Goal: Transaction & Acquisition: Book appointment/travel/reservation

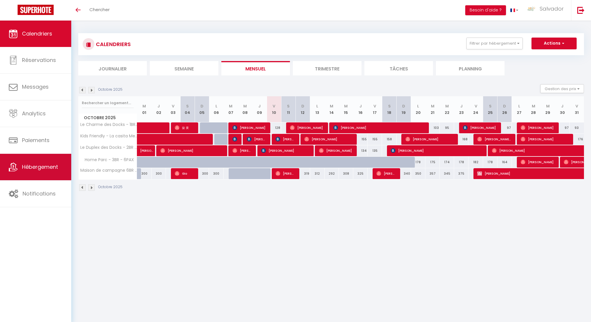
click at [41, 171] on link "Hébergement" at bounding box center [35, 167] width 71 height 26
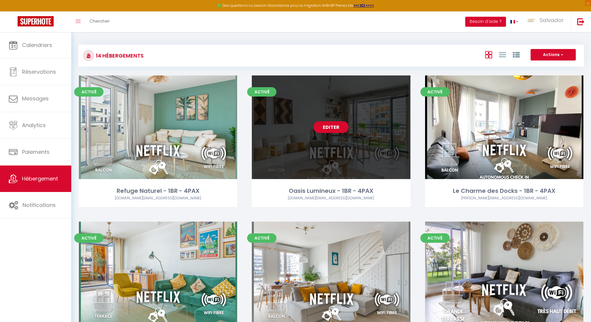
click at [266, 145] on div "Editer" at bounding box center [331, 127] width 158 height 104
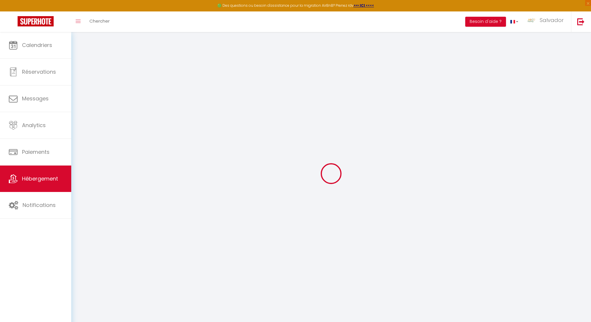
checkbox input "false"
checkbox input "true"
checkbox input "false"
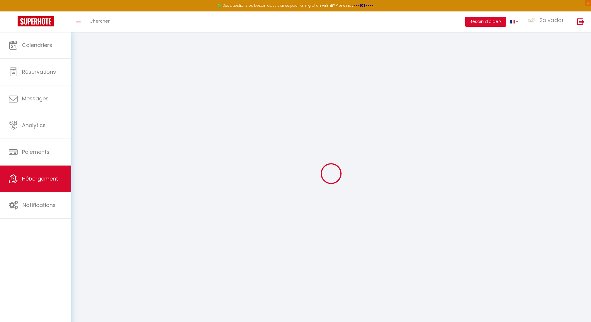
checkbox input "true"
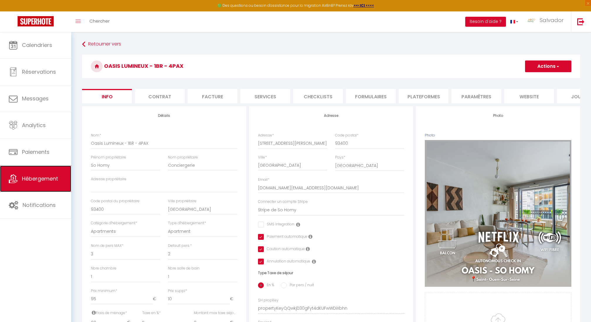
click at [13, 179] on icon at bounding box center [13, 178] width 9 height 9
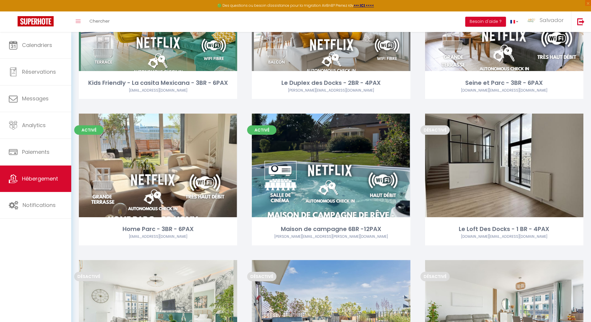
scroll to position [241, 0]
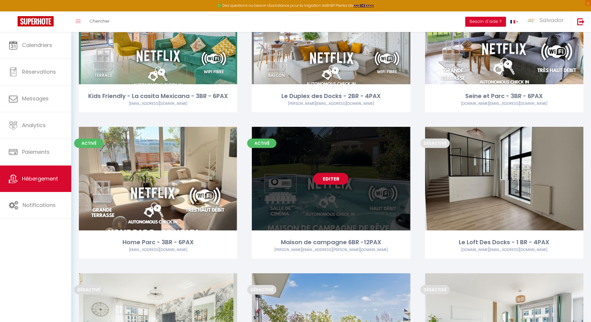
click at [329, 178] on link "Editer" at bounding box center [331, 179] width 35 height 12
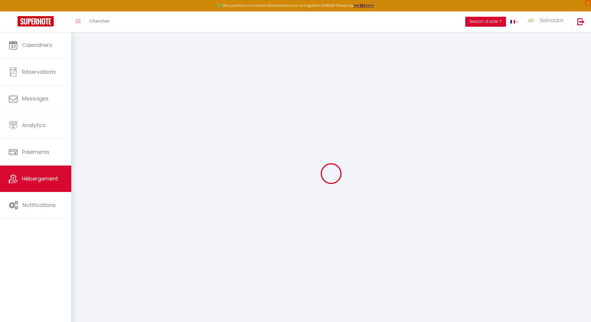
select select "+ 18 %"
select select "+ 35 %"
select select "22707-33768622"
select select "15:00"
select select "11:00"
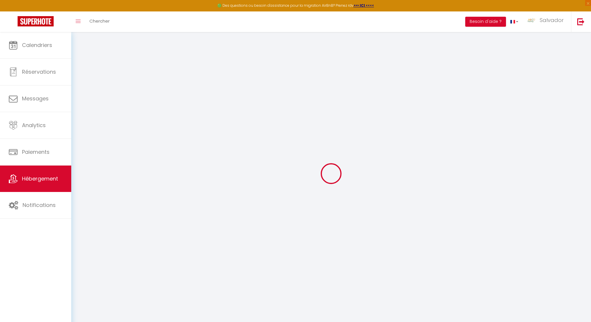
select select "11:00"
select select "30"
select select "120"
select select
checkbox input "false"
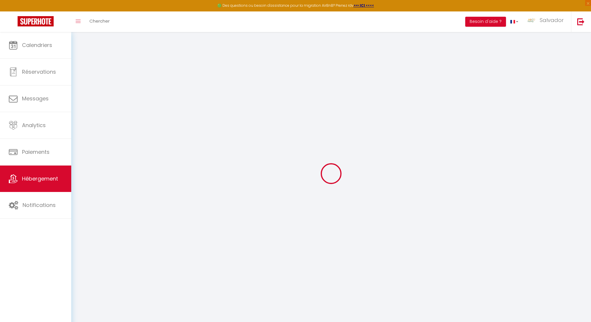
checkbox input "false"
select select
checkbox input "false"
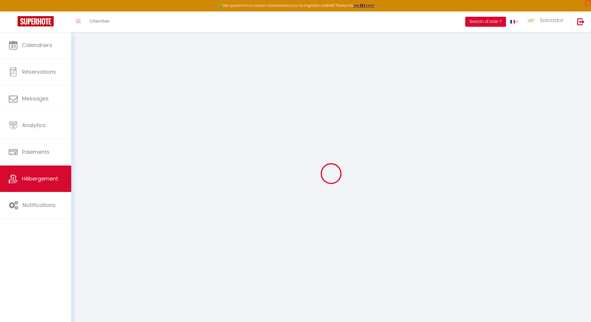
checkbox input "false"
select select "1"
select select "EUR"
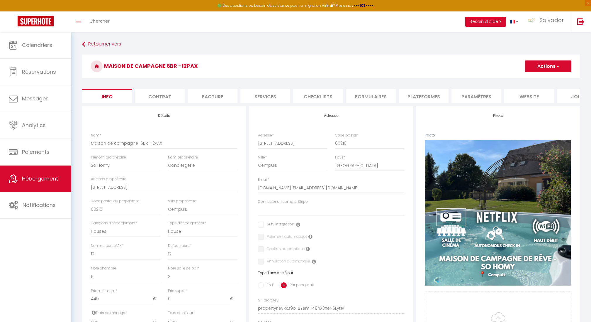
click at [462, 99] on li "Paramètres" at bounding box center [477, 96] width 50 height 14
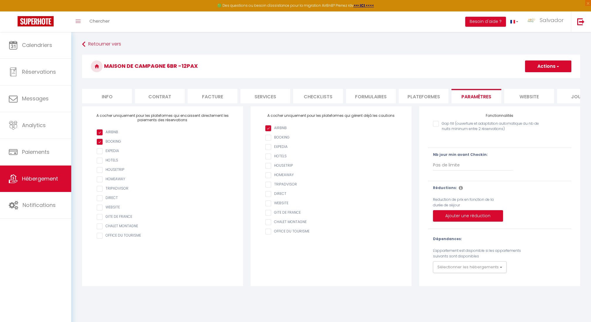
click at [399, 99] on li "Plateformes" at bounding box center [424, 96] width 50 height 14
select select
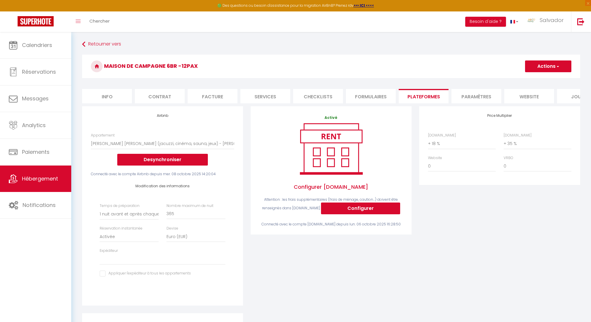
click at [524, 100] on li "website" at bounding box center [530, 96] width 50 height 14
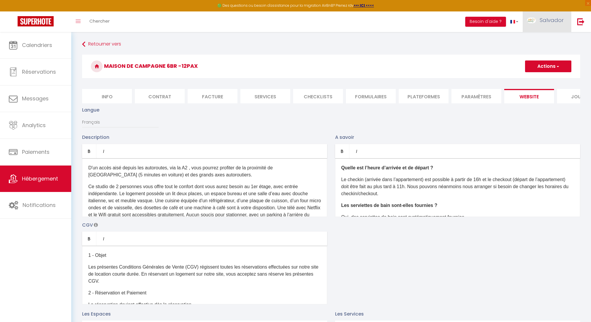
click at [545, 23] on span "Salvador" at bounding box center [552, 19] width 24 height 7
click at [547, 43] on link "Paramètres" at bounding box center [547, 41] width 43 height 10
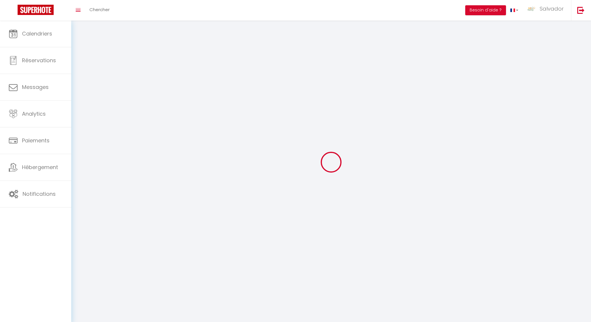
type input "Salvador"
type input "ANAYA"
type input "0671525674"
type input "14 rue la clef des champs"
type input "93400"
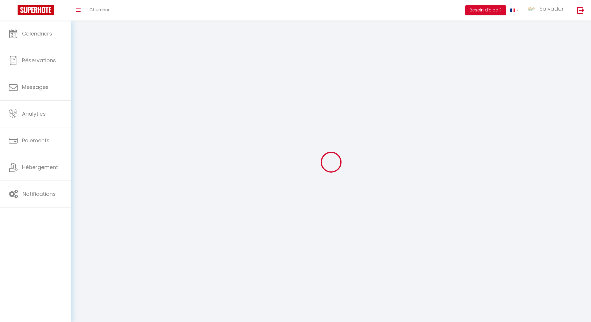
type input "Saint Ouen Sur Seine"
type input "9UcMH6YeJcny9UCMIm3FcTaac"
type input "D3Fml9uyfp5jf7XA8t0tHVfgv"
type input "9UcMH6YeJcny9UCMIm3FcTaac"
type input "D3Fml9uyfp5jf7XA8t0tHVfgv"
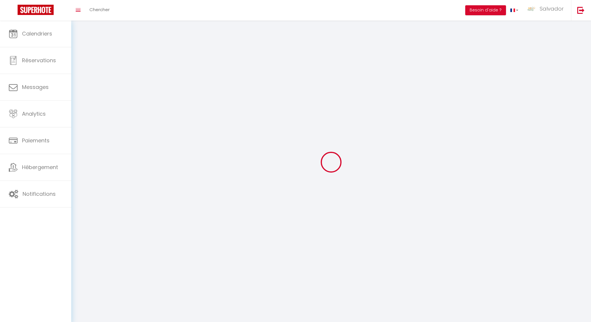
type input "https://app.superhote.com/#/get-available-rentals/D3Fml9uyfp5jf7XA8t0tHVfgv"
select select "28"
select select "fr"
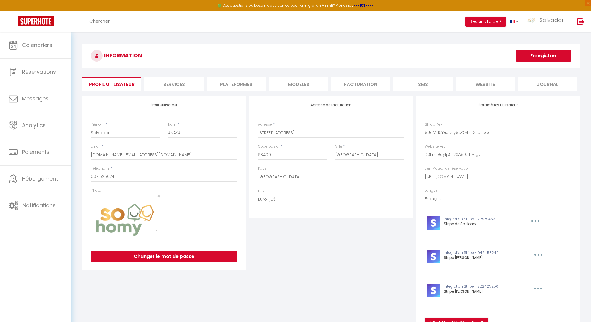
click at [490, 82] on li "website" at bounding box center [485, 84] width 59 height 14
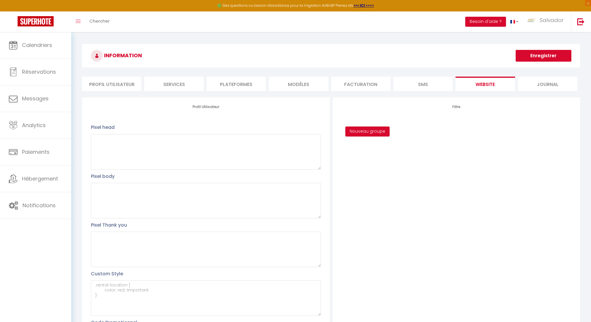
scroll to position [106, 0]
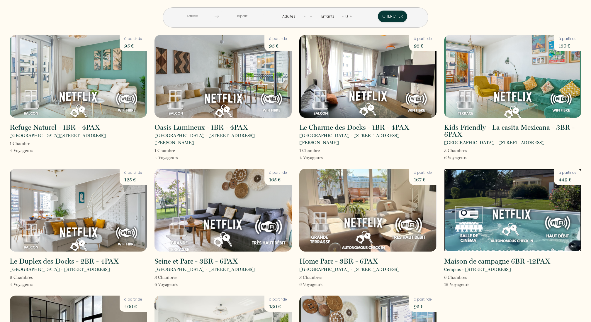
click at [513, 215] on img at bounding box center [512, 210] width 137 height 83
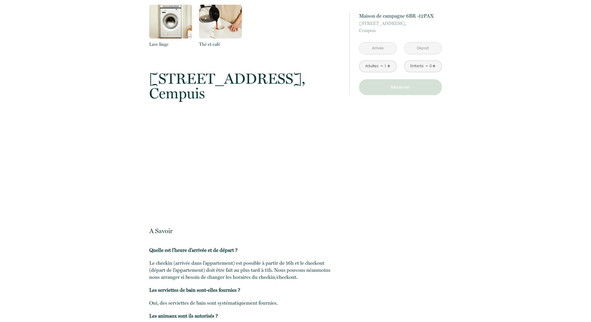
scroll to position [537, 0]
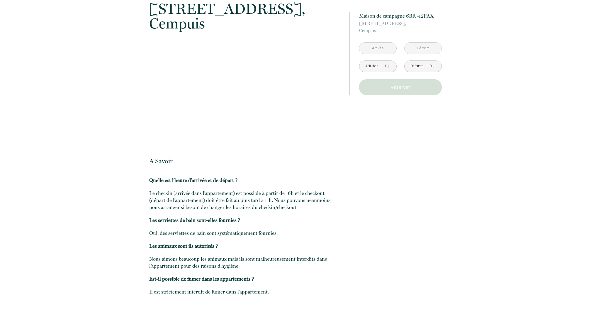
click at [379, 48] on input "text" at bounding box center [378, 48] width 37 height 11
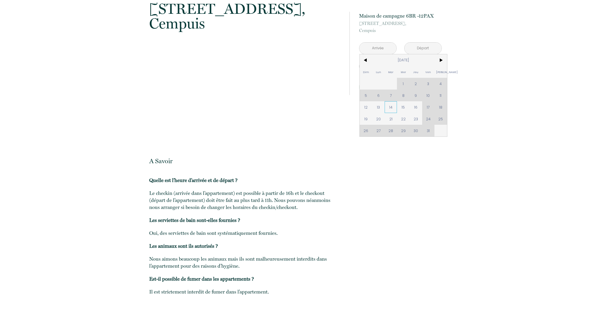
click at [390, 109] on span "14" at bounding box center [391, 107] width 13 height 12
type input "Mar 14 Oct 2025"
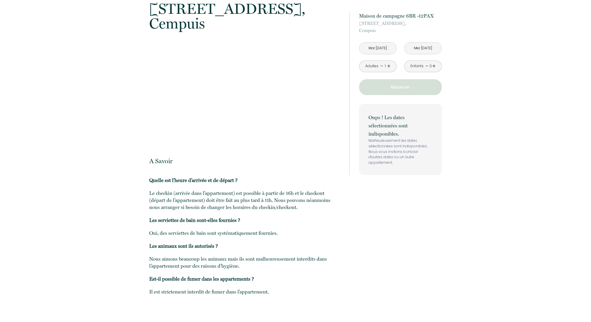
click at [425, 49] on input "Mer 15 Oct 2025" at bounding box center [423, 48] width 37 height 11
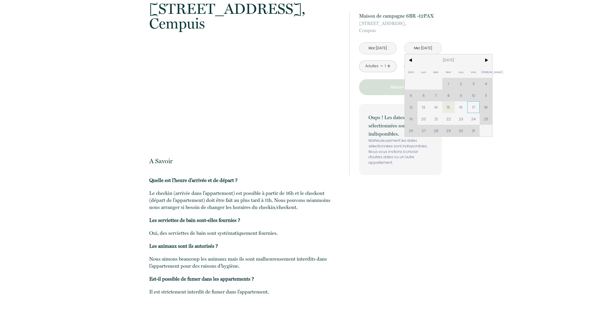
click at [473, 107] on span "17" at bounding box center [474, 107] width 13 height 12
type input "Ven 17 Oct 2025"
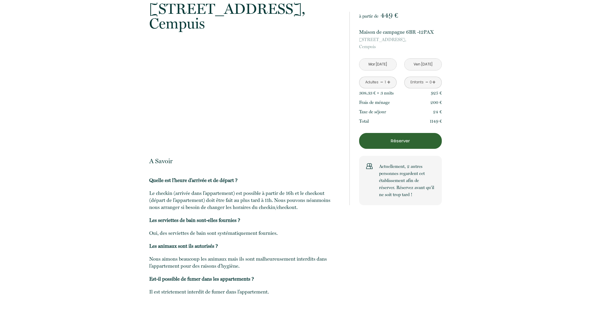
click at [415, 139] on p "Réserver" at bounding box center [400, 140] width 79 height 7
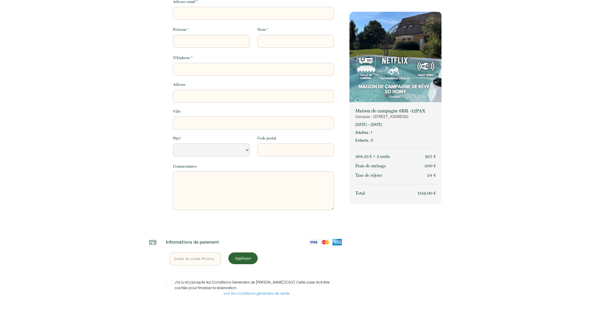
select select "Default select example"
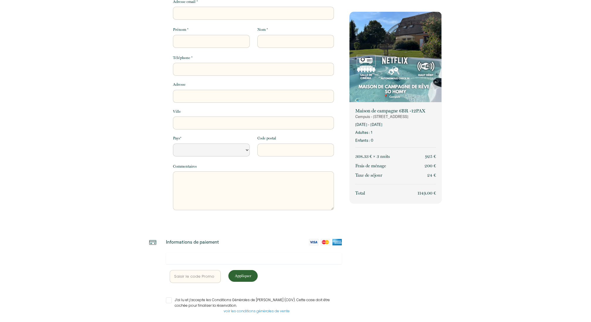
click at [209, 277] on input "text" at bounding box center [195, 276] width 51 height 13
